Goal: Task Accomplishment & Management: Complete application form

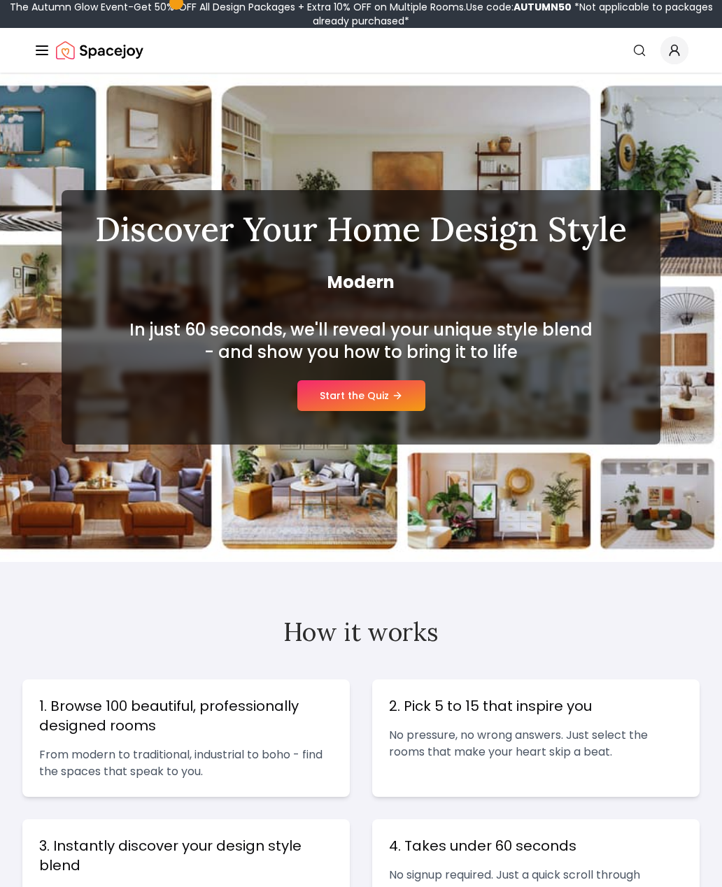
click at [386, 396] on link "Start the Quiz" at bounding box center [361, 395] width 128 height 31
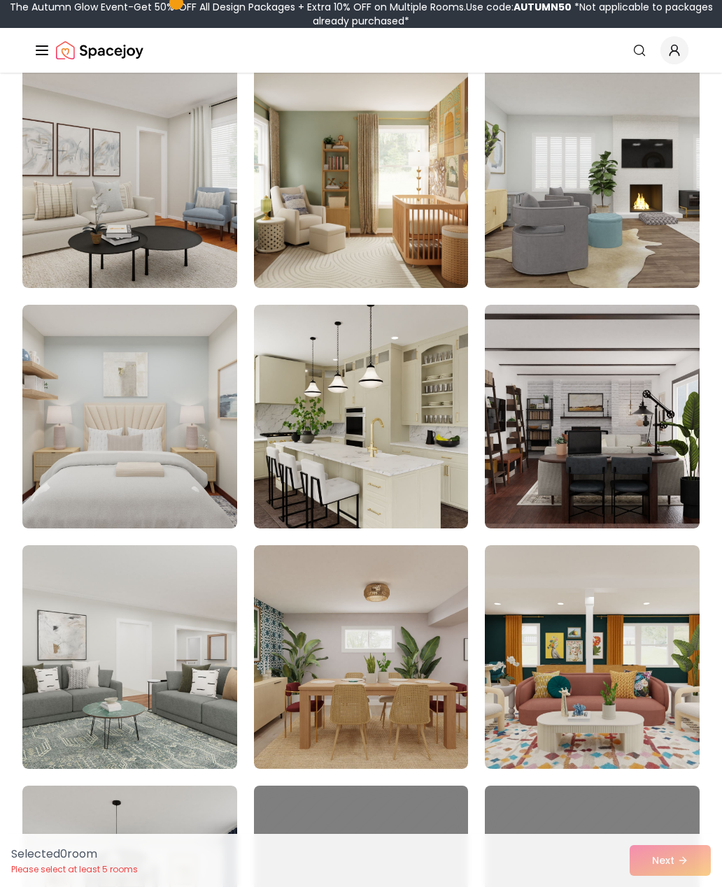
scroll to position [172, 0]
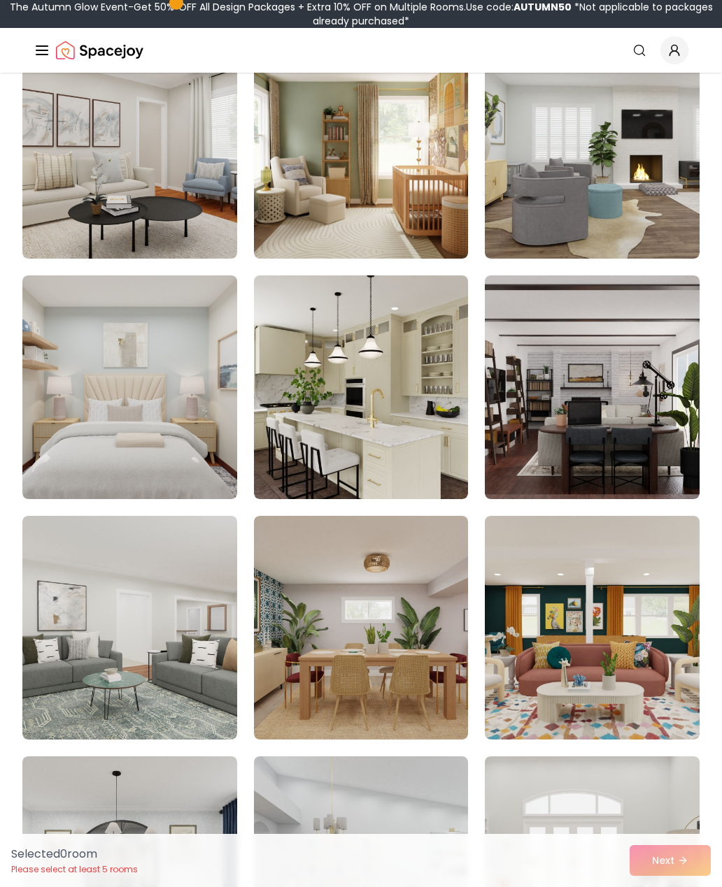
click at [402, 424] on img at bounding box center [361, 388] width 215 height 224
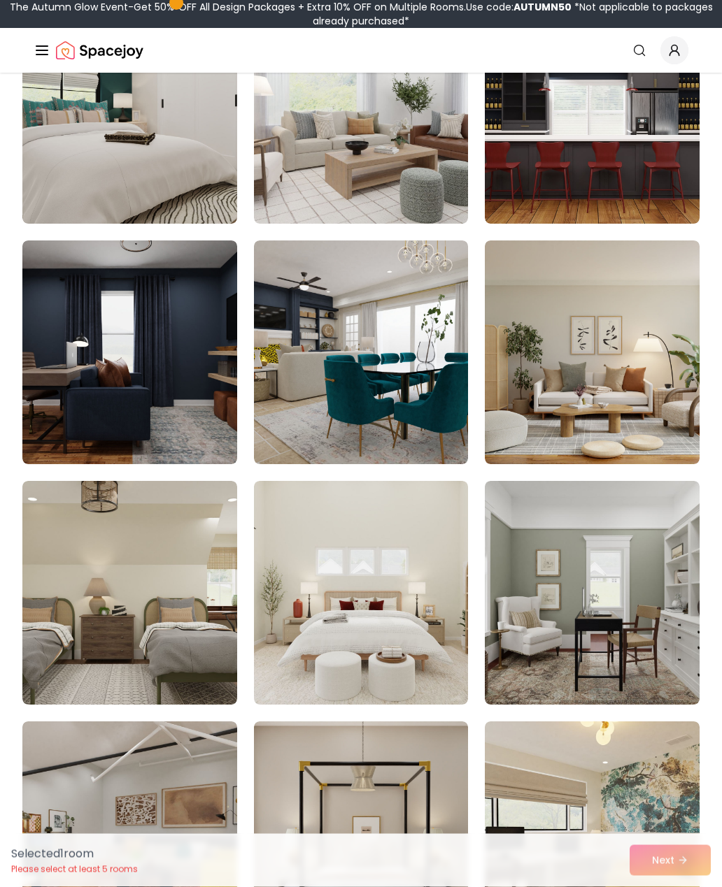
scroll to position [1650, 0]
click at [657, 343] on img at bounding box center [592, 353] width 215 height 224
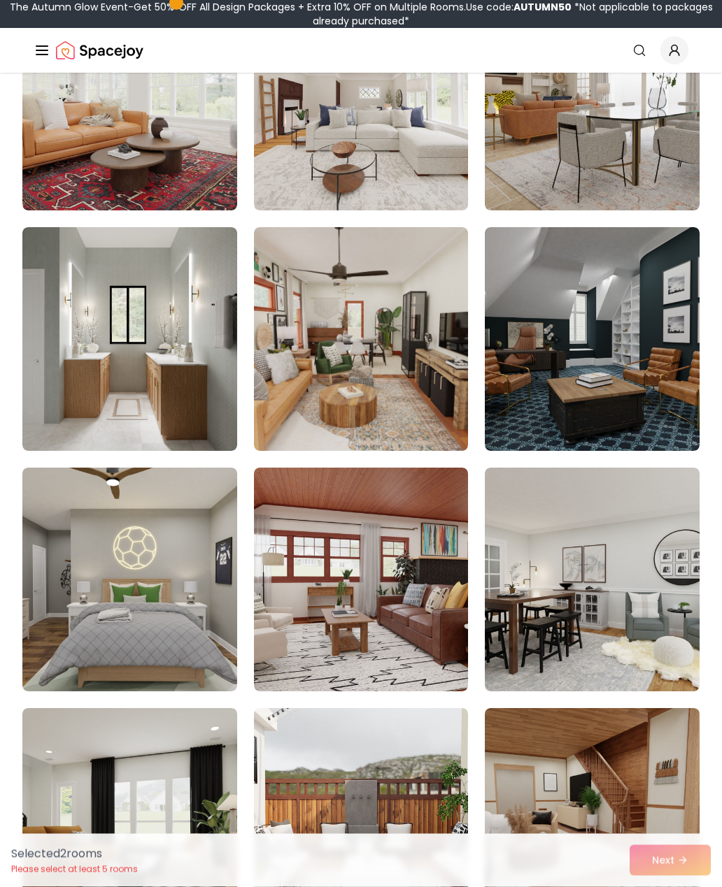
scroll to position [2626, 0]
click at [178, 396] on img at bounding box center [129, 339] width 215 height 224
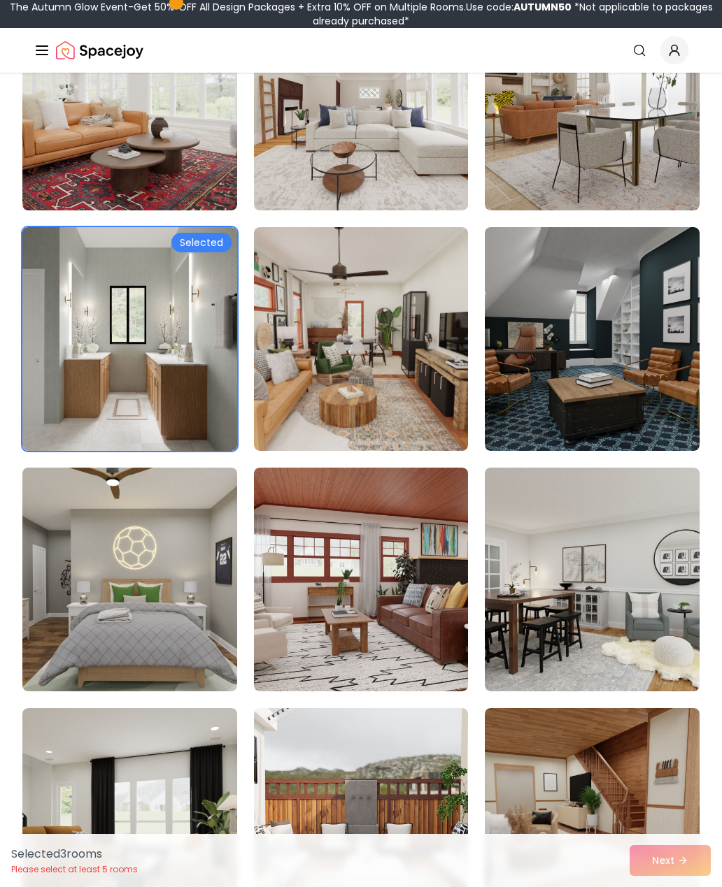
click at [645, 355] on img at bounding box center [592, 339] width 215 height 224
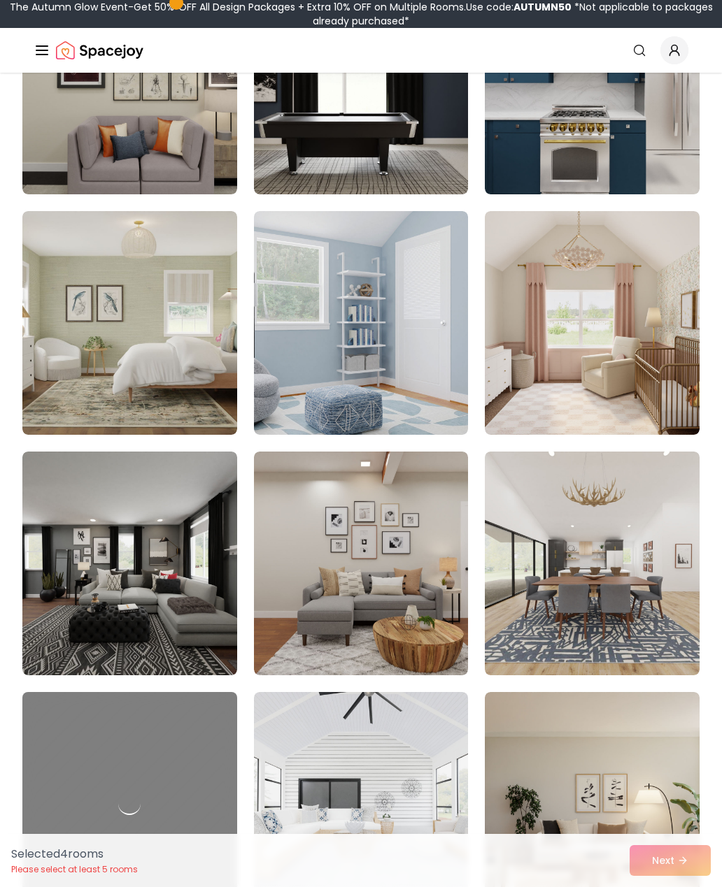
scroll to position [4329, 0]
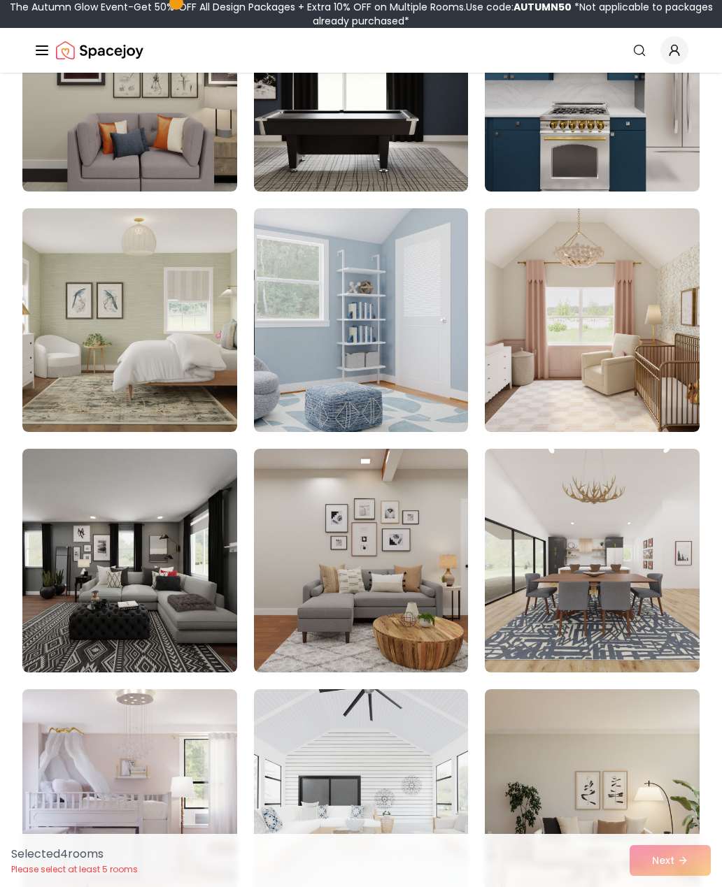
click at [654, 355] on img at bounding box center [592, 320] width 215 height 224
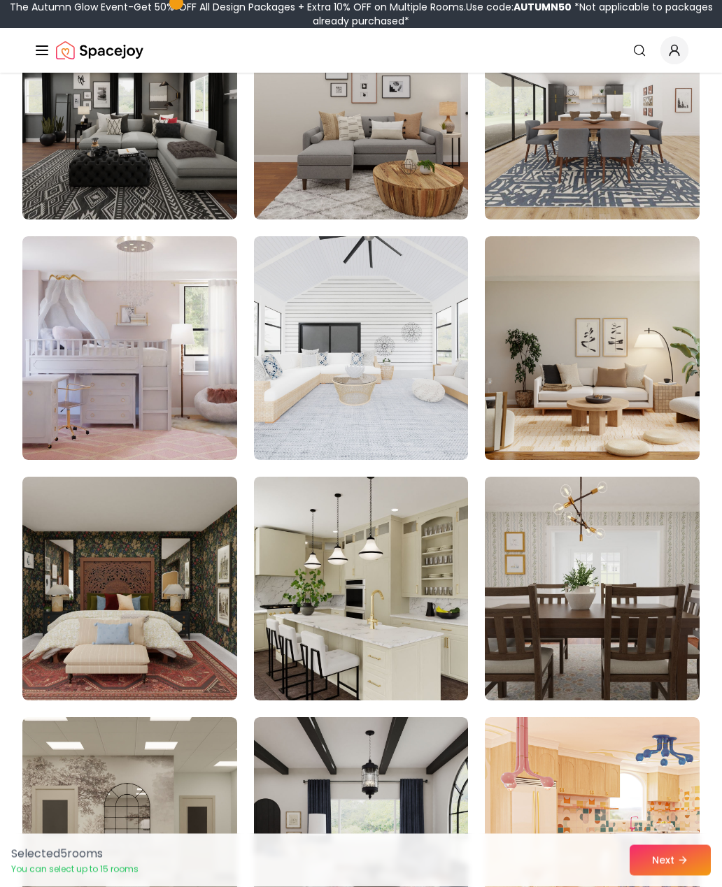
scroll to position [4810, 0]
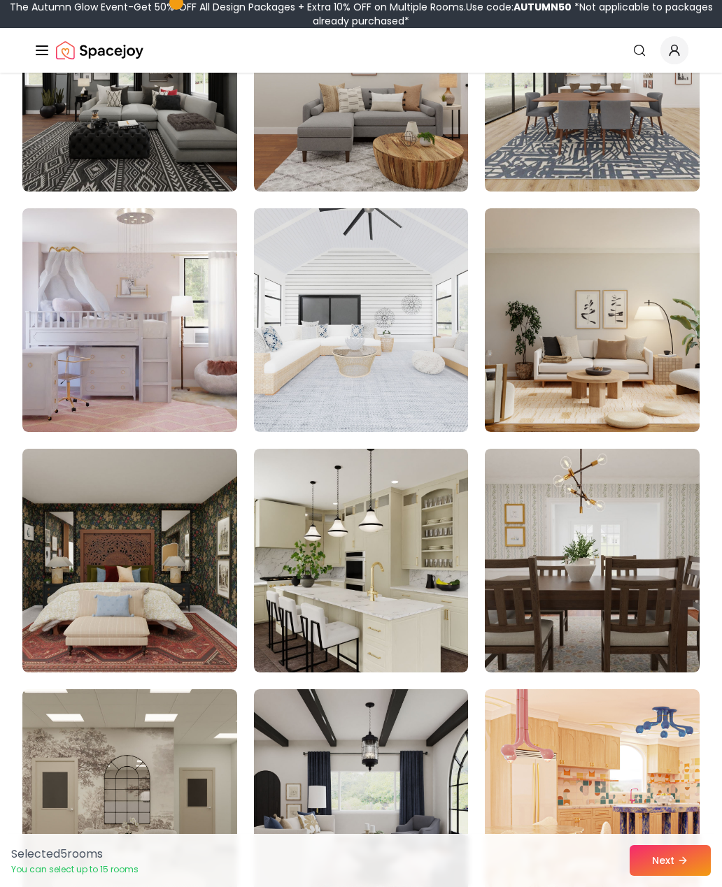
click at [639, 366] on img at bounding box center [592, 320] width 215 height 224
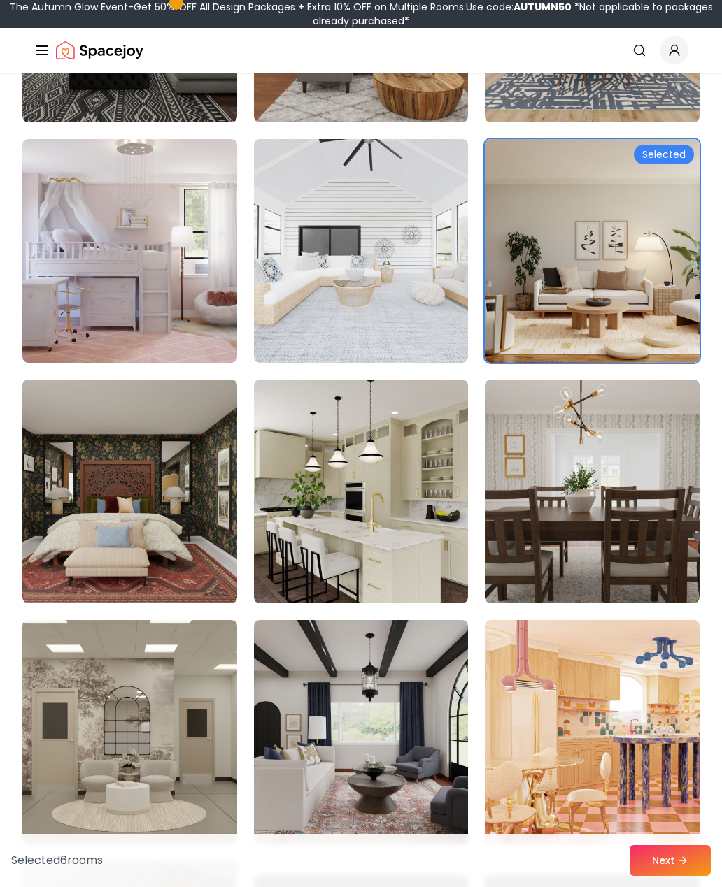
scroll to position [4894, 0]
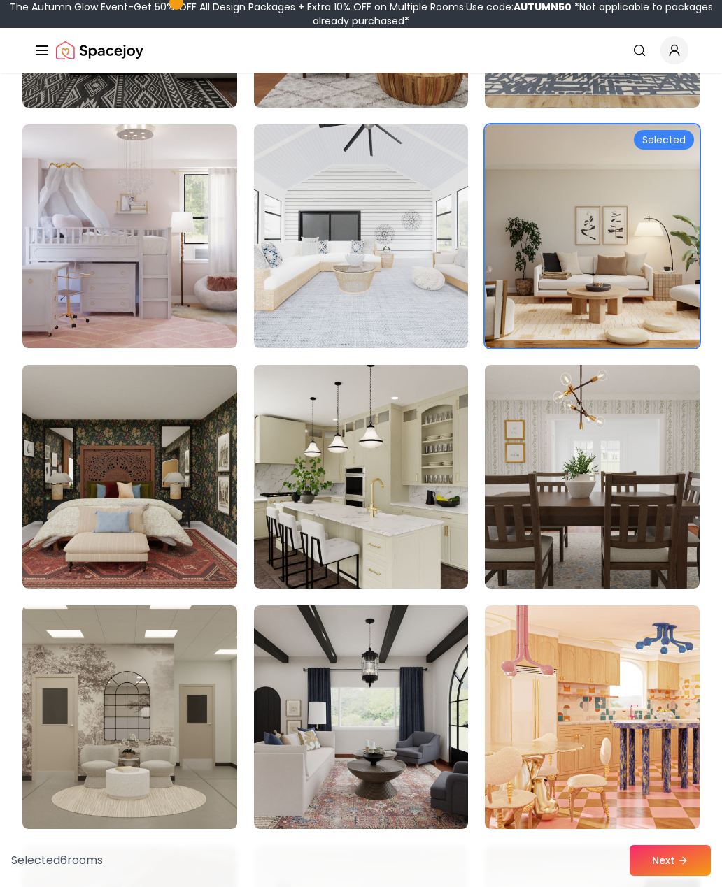
click at [375, 513] on img at bounding box center [361, 477] width 215 height 224
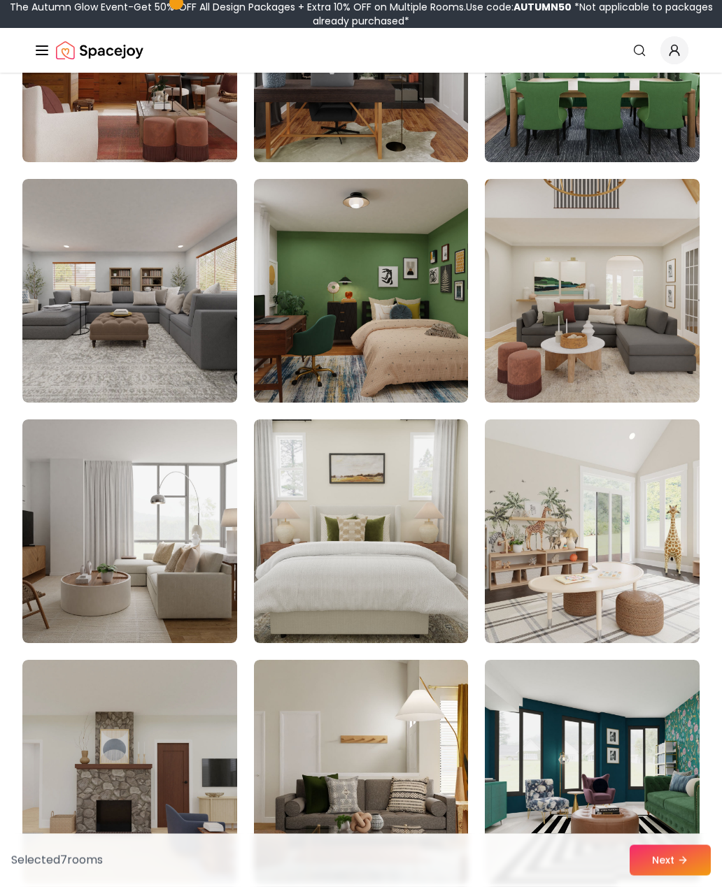
scroll to position [6764, 0]
click at [623, 557] on img at bounding box center [592, 532] width 215 height 224
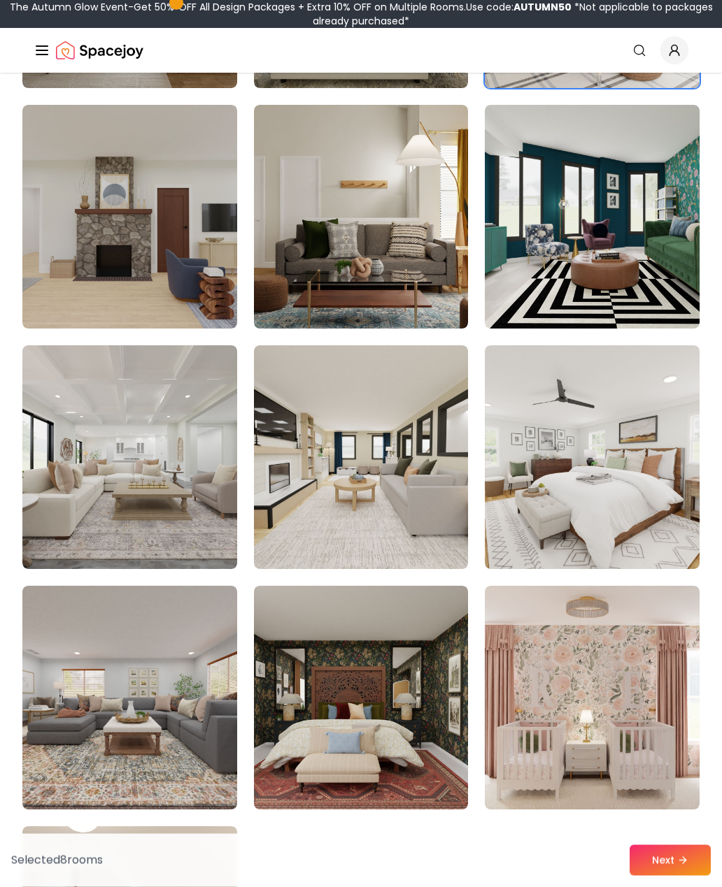
scroll to position [7319, 0]
click at [655, 529] on img at bounding box center [592, 457] width 215 height 224
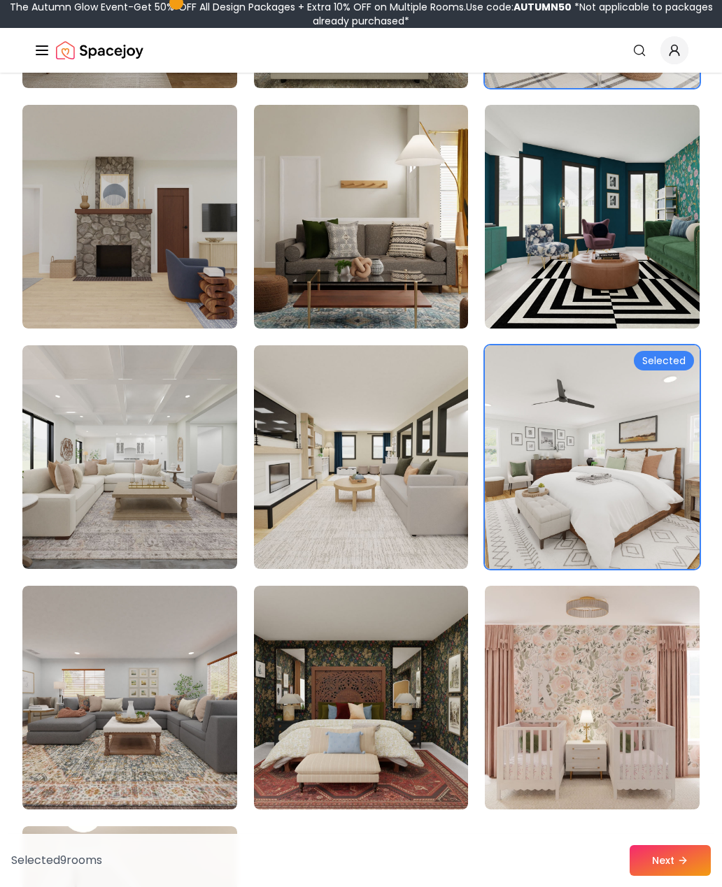
click at [628, 739] on img at bounding box center [592, 698] width 215 height 224
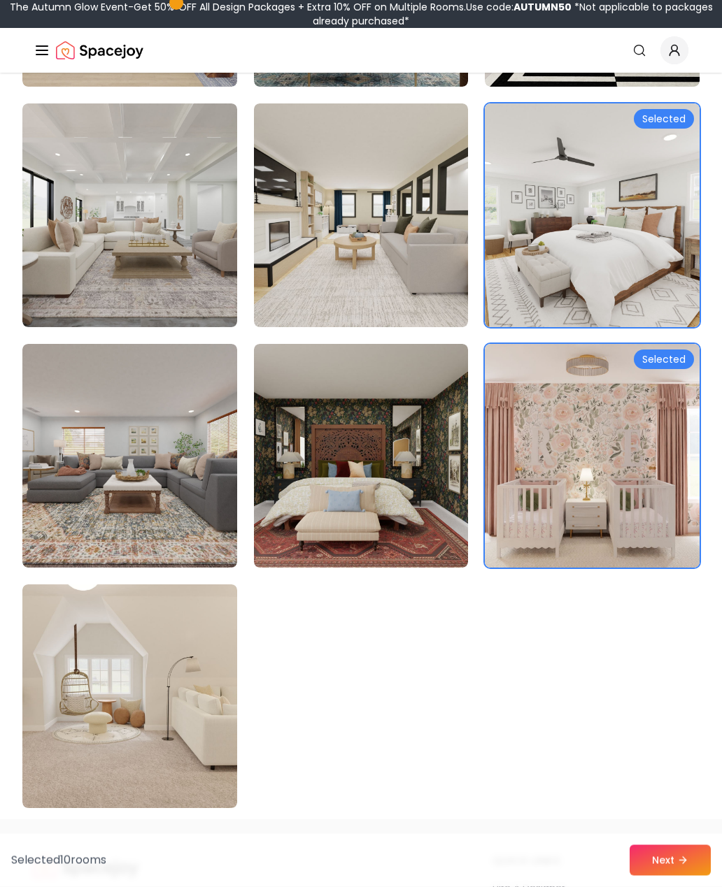
scroll to position [7561, 0]
click at [159, 745] on img at bounding box center [129, 697] width 215 height 224
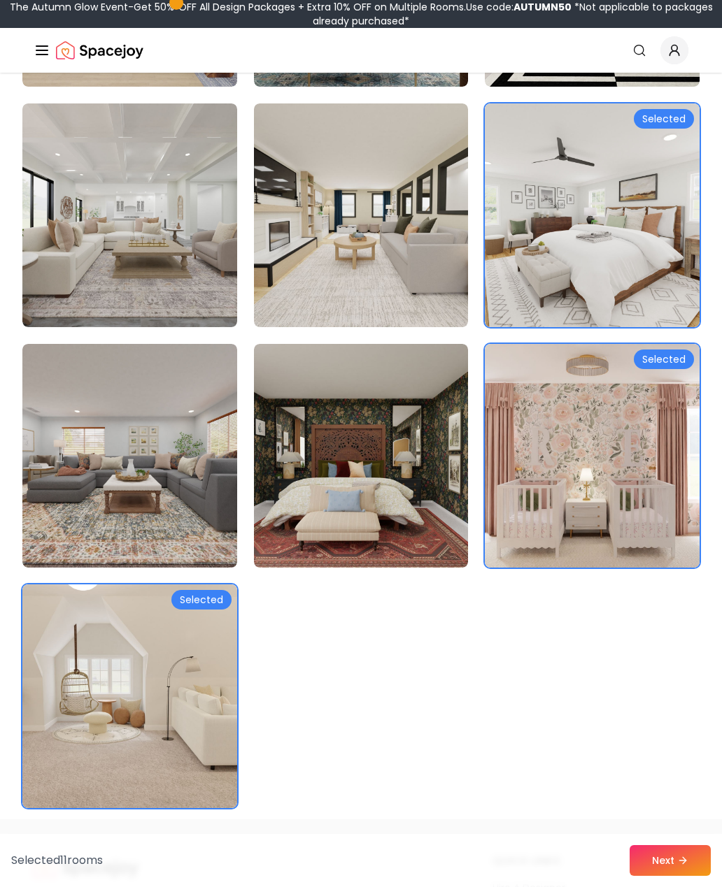
click at [669, 876] on button "Next" at bounding box center [669, 860] width 81 height 31
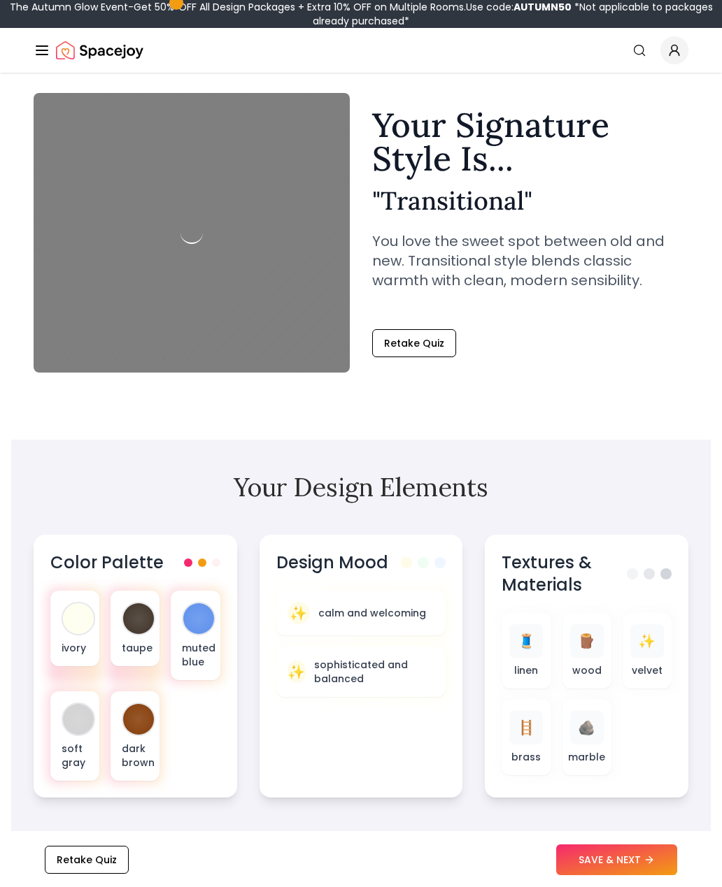
scroll to position [41, 0]
click at [76, 750] on p "soft gray" at bounding box center [75, 756] width 27 height 28
click at [69, 655] on p "ivory" at bounding box center [75, 648] width 27 height 14
click at [138, 637] on div "taupe" at bounding box center [134, 629] width 49 height 76
click at [195, 649] on p "muted blue" at bounding box center [195, 655] width 27 height 28
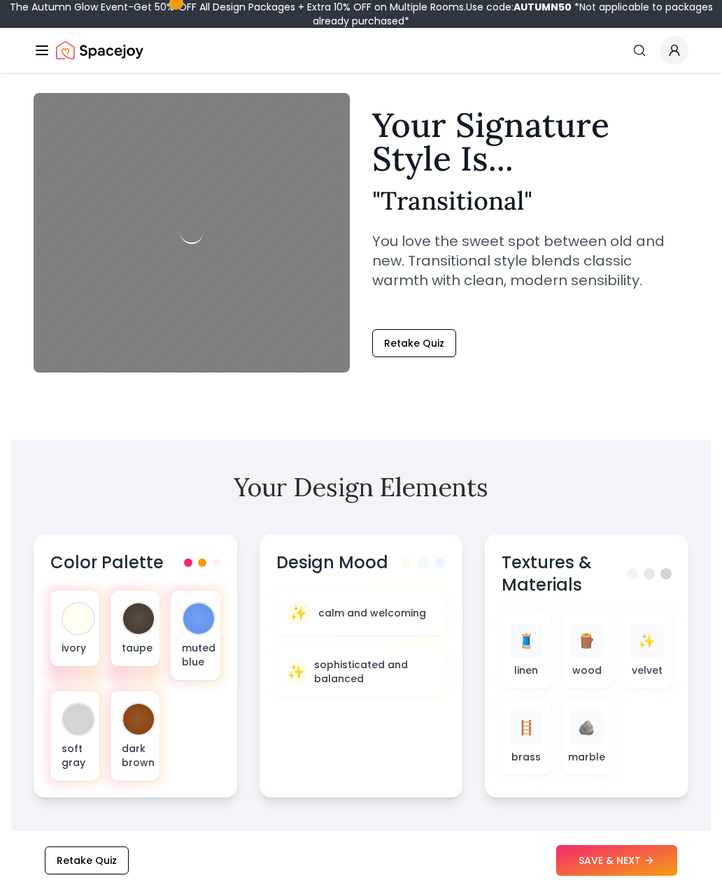
click at [219, 570] on div "Color Palette" at bounding box center [135, 563] width 170 height 22
click at [215, 562] on span at bounding box center [216, 563] width 8 height 8
click at [324, 776] on div "Design Mood ✨ calm and welcoming ✨ sophisticated and balanced" at bounding box center [361, 666] width 204 height 263
click at [390, 670] on p "sophisticated and balanced" at bounding box center [374, 672] width 120 height 28
click at [341, 764] on div "Design Mood ✨ calm and welcoming ✨ sophisticated and balanced" at bounding box center [361, 666] width 204 height 263
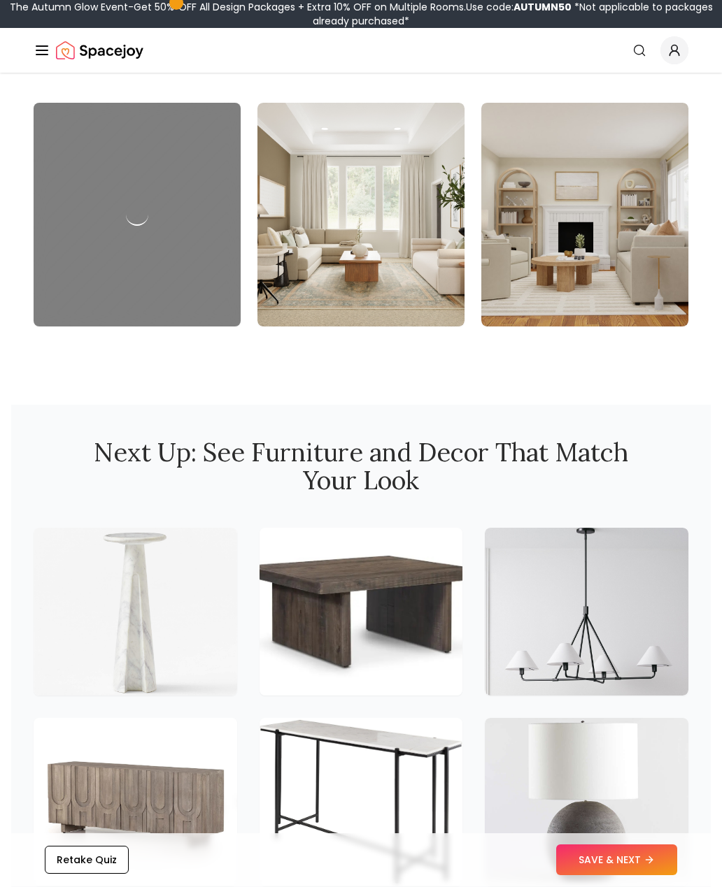
scroll to position [1480, 0]
click at [637, 876] on button "SAVE & NEXT" at bounding box center [616, 860] width 121 height 31
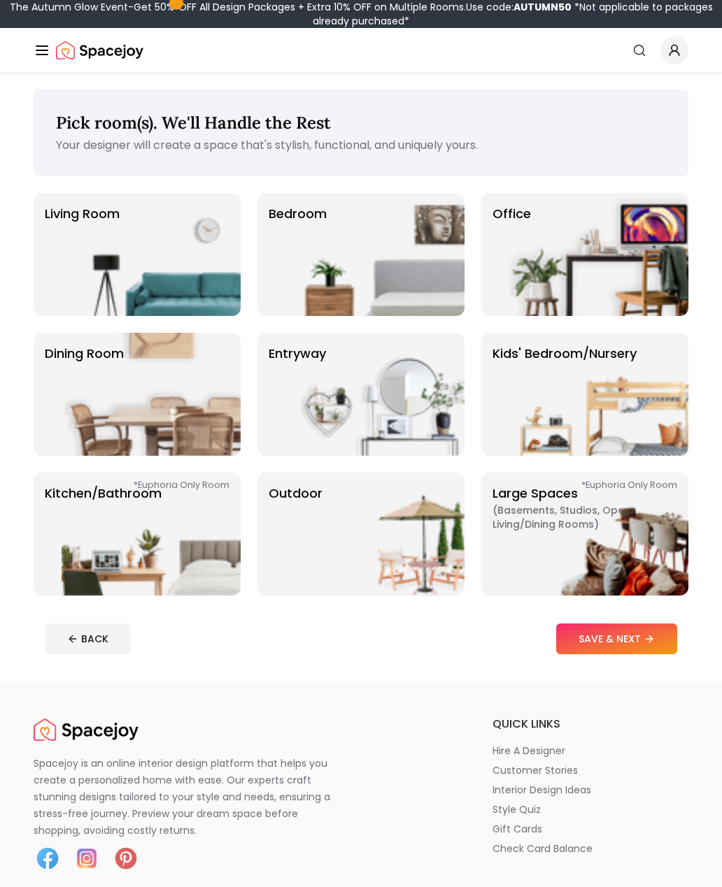
click at [181, 262] on img at bounding box center [151, 254] width 179 height 123
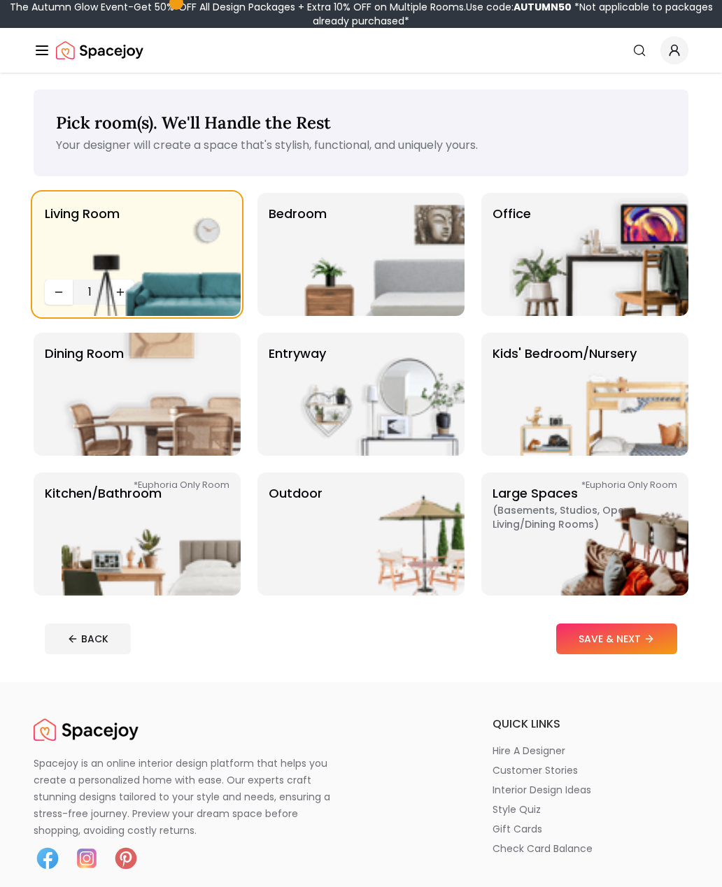
click at [654, 643] on icon at bounding box center [648, 639] width 11 height 11
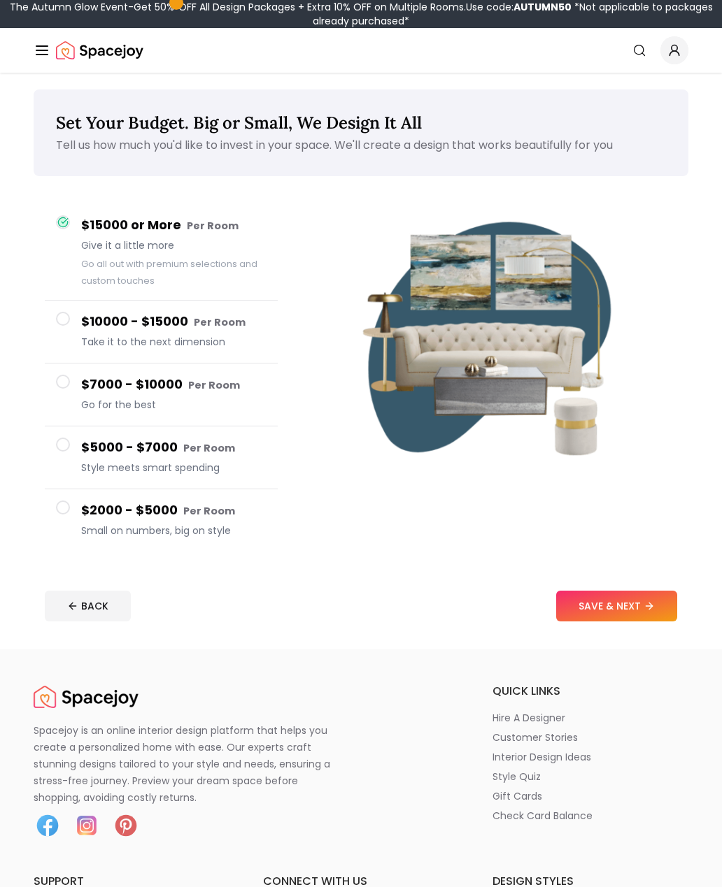
click at [101, 613] on button "BACK" at bounding box center [88, 606] width 86 height 31
